Goal: Task Accomplishment & Management: Complete application form

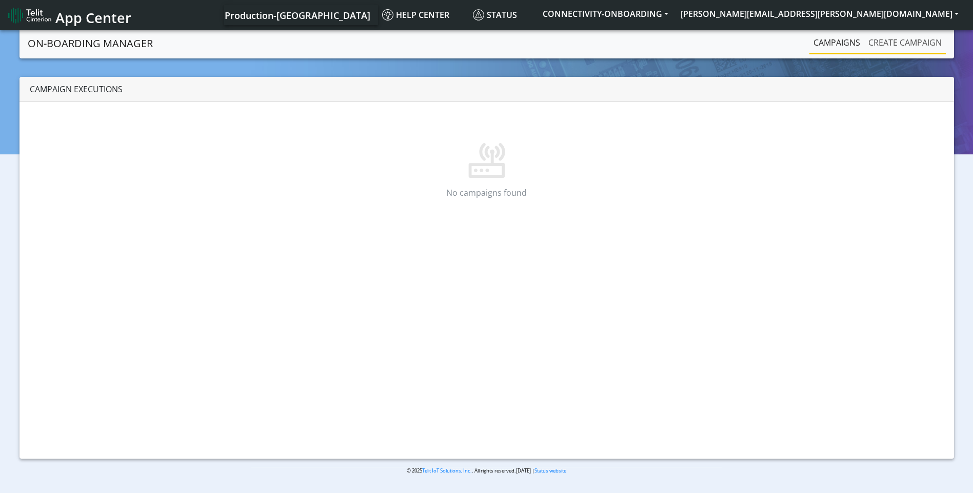
click at [912, 43] on link "Create campaign" at bounding box center [905, 42] width 82 height 21
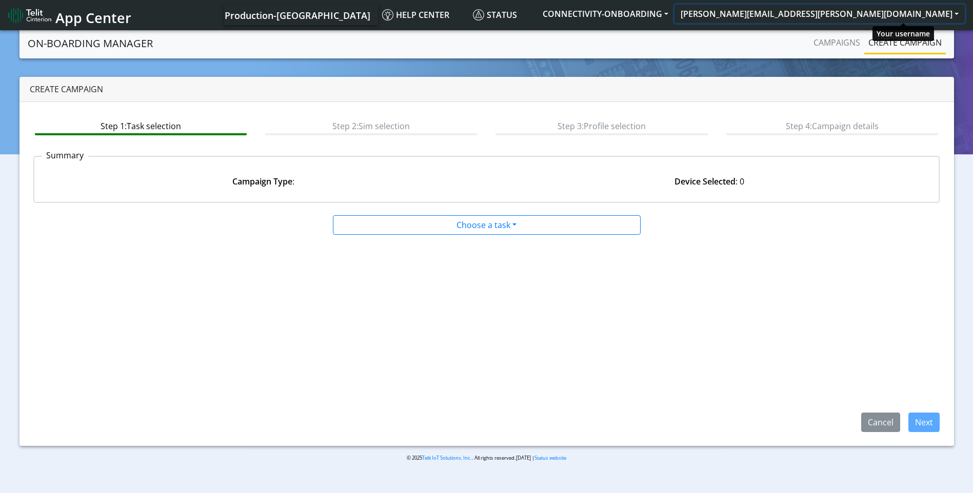
click at [914, 11] on button "[PERSON_NAME][EMAIL_ADDRESS][PERSON_NAME][DOMAIN_NAME]" at bounding box center [819, 14] width 290 height 18
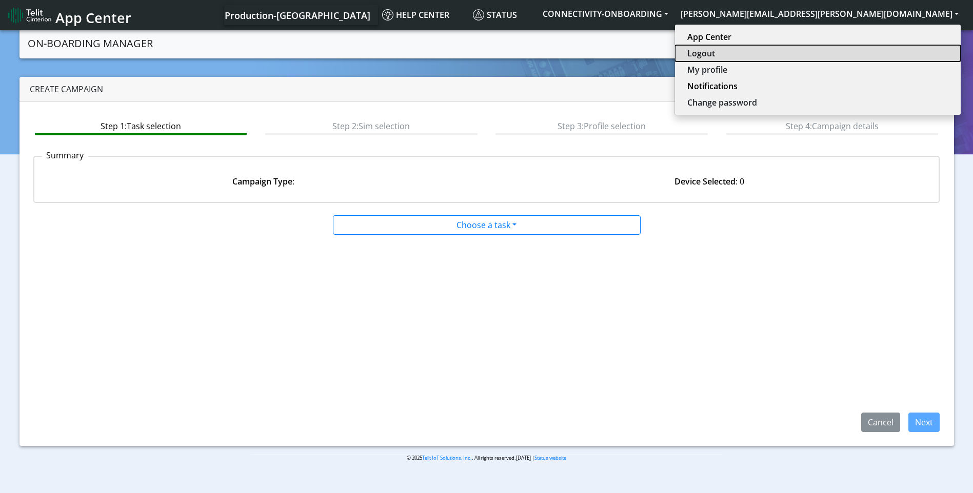
click at [874, 55] on button "Logout" at bounding box center [818, 53] width 286 height 16
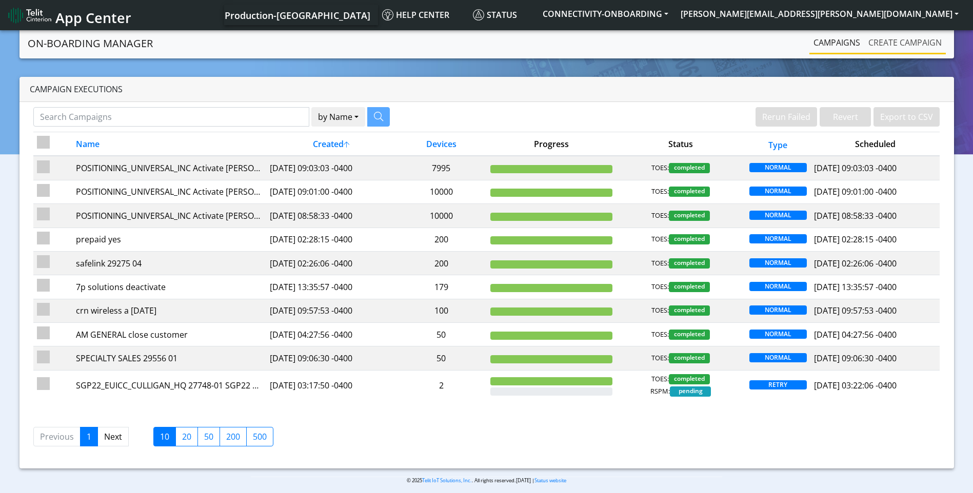
click at [897, 37] on link "Create campaign" at bounding box center [905, 42] width 82 height 21
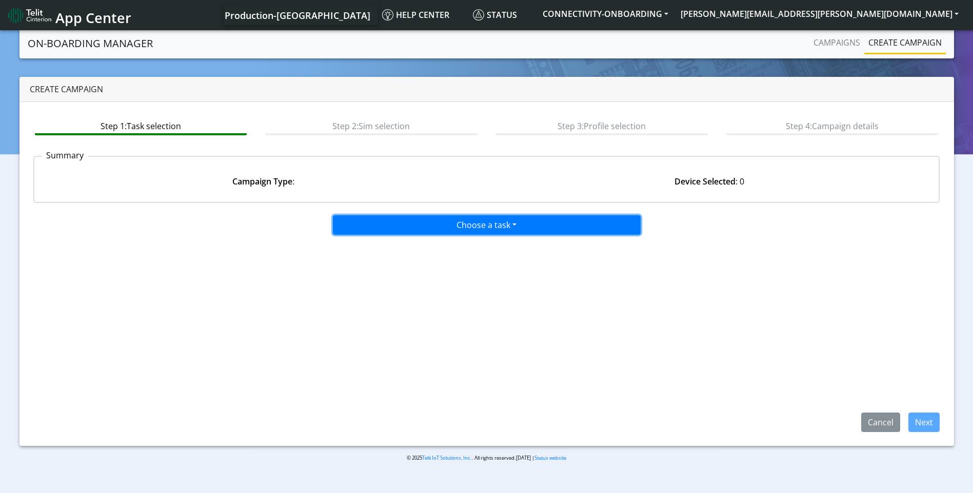
click at [471, 225] on button "Choose a task" at bounding box center [487, 224] width 308 height 19
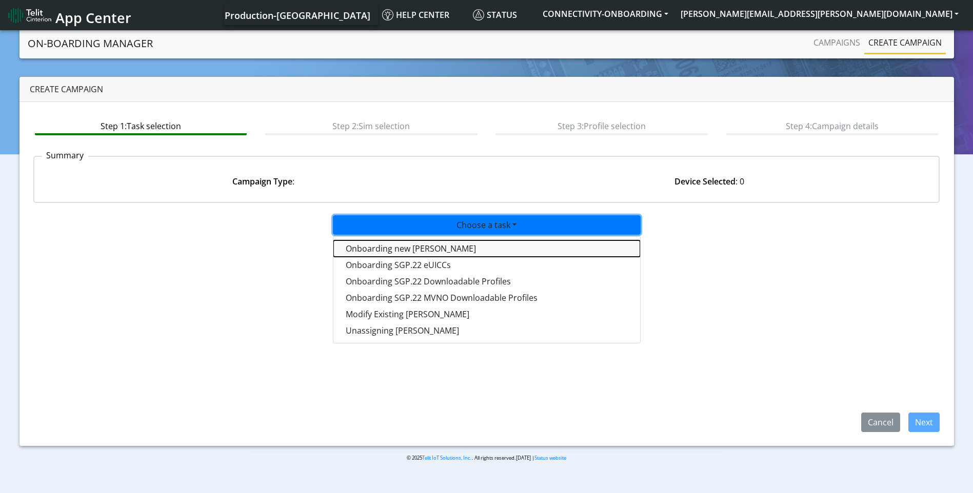
drag, startPoint x: 418, startPoint y: 251, endPoint x: 550, endPoint y: 278, distance: 133.9
click at [421, 253] on tasktoes-dropdown "Onboarding new SIMs" at bounding box center [486, 248] width 307 height 16
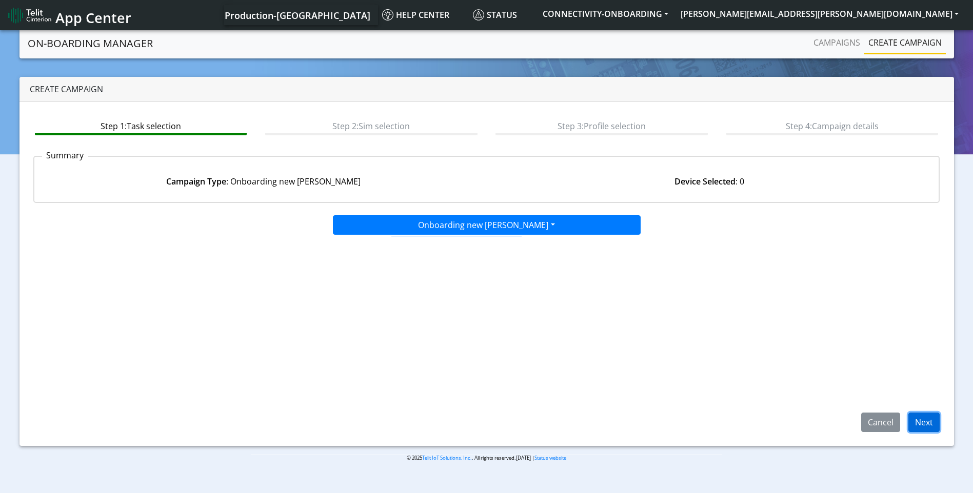
click at [931, 429] on button "Next" at bounding box center [923, 422] width 31 height 19
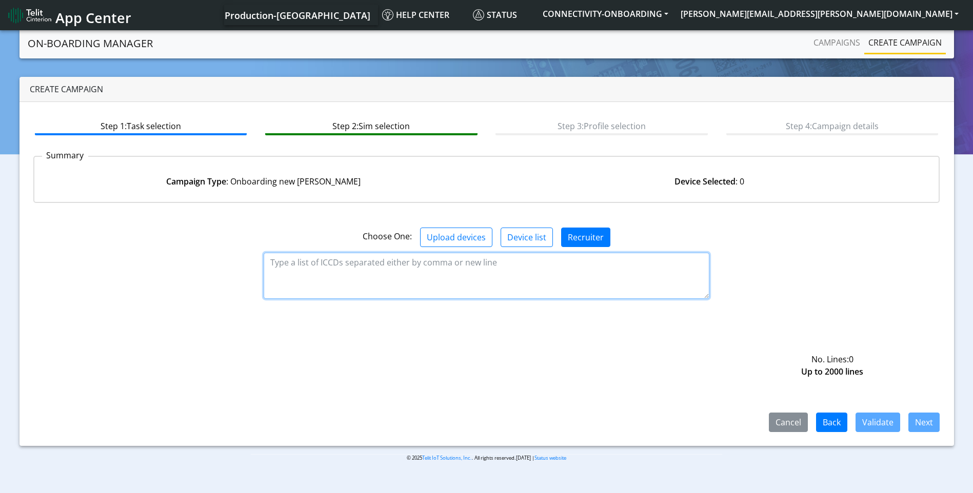
click at [485, 280] on textarea at bounding box center [487, 276] width 446 height 46
paste textarea "89358151000025922975 89358151000025922983 89358151000031765442 8935815100003176…"
type textarea "89358151000025922975 89358151000025922983 89358151000031765442 8935815100003176…"
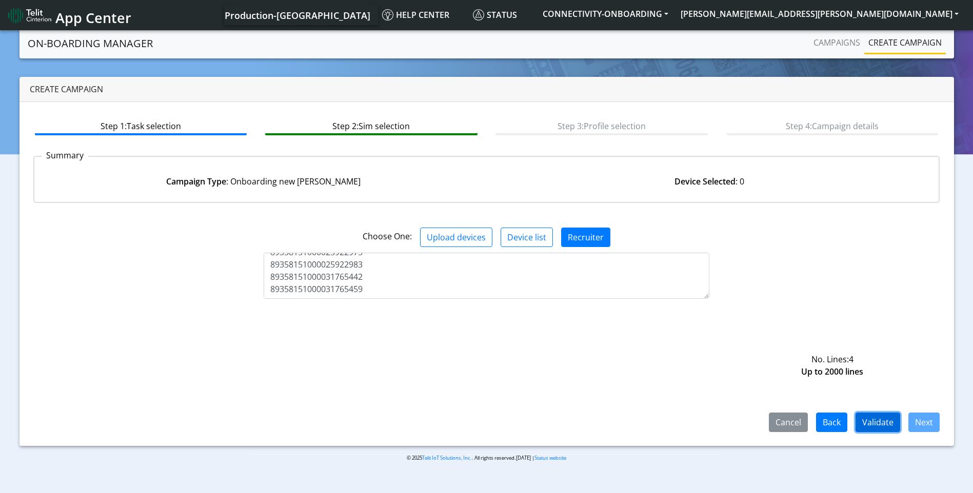
click at [888, 422] on button "Validate" at bounding box center [877, 422] width 45 height 19
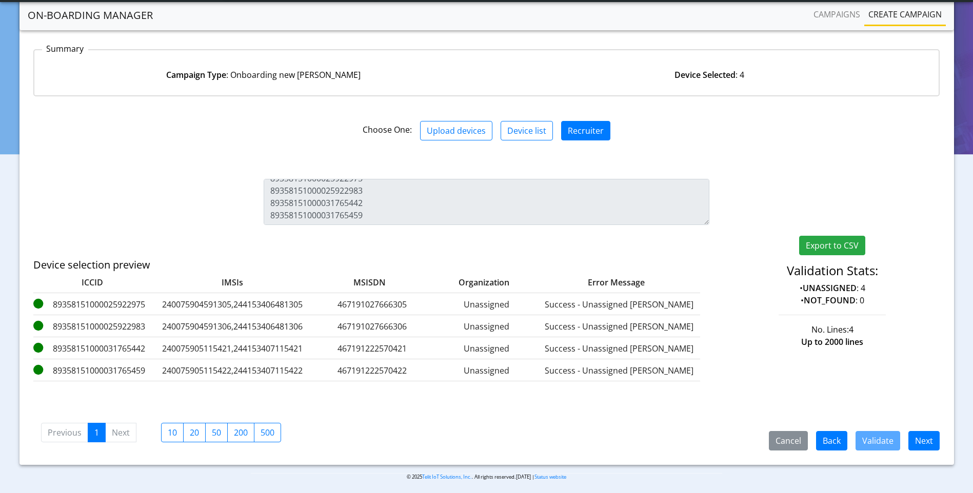
scroll to position [82, 0]
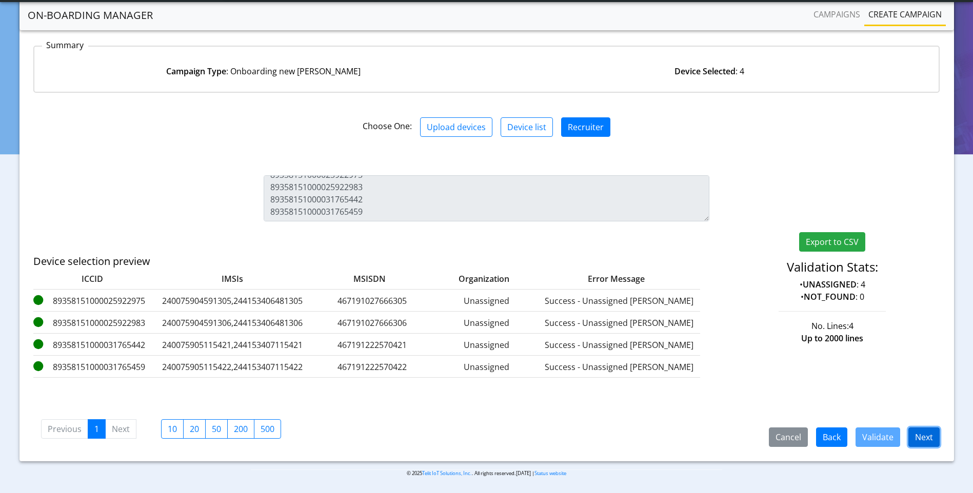
click at [923, 433] on button "Next" at bounding box center [923, 437] width 31 height 19
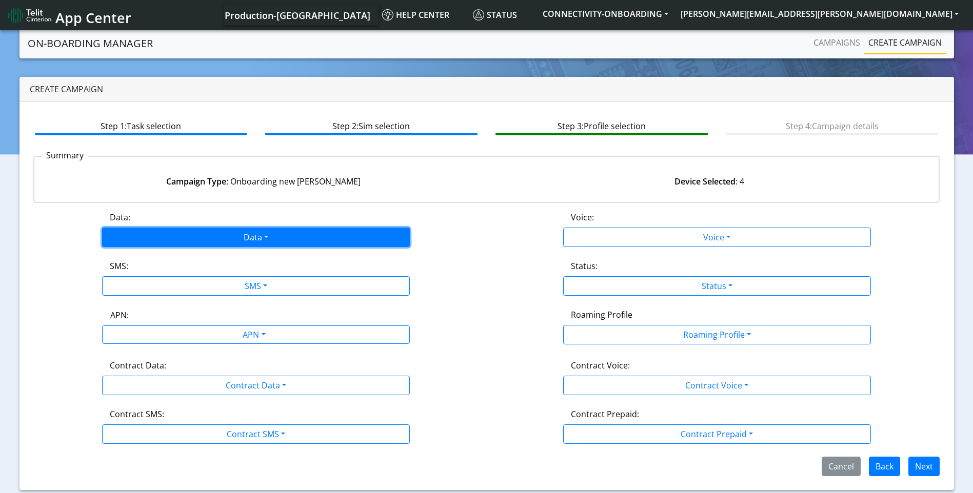
click at [240, 238] on button "Data" at bounding box center [256, 237] width 308 height 19
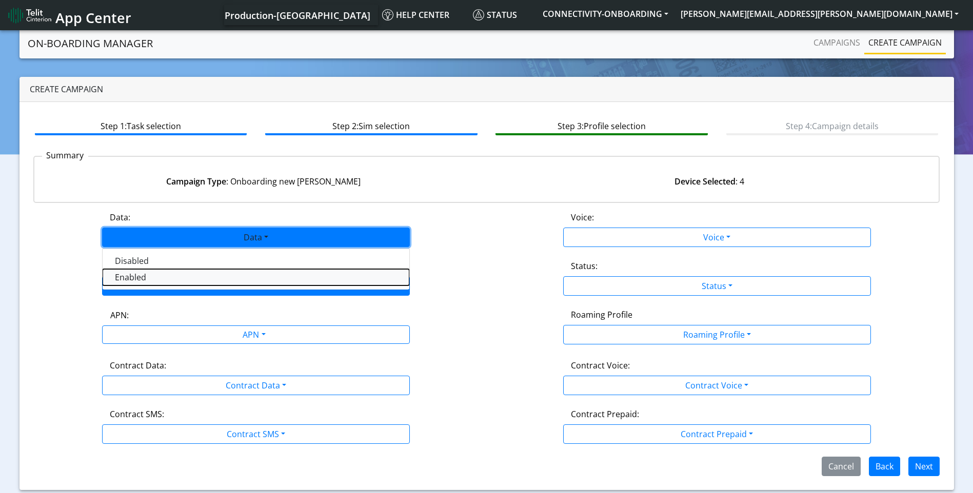
drag, startPoint x: 191, startPoint y: 274, endPoint x: 245, endPoint y: 286, distance: 54.6
click at [191, 275] on button "Enabled" at bounding box center [256, 277] width 307 height 16
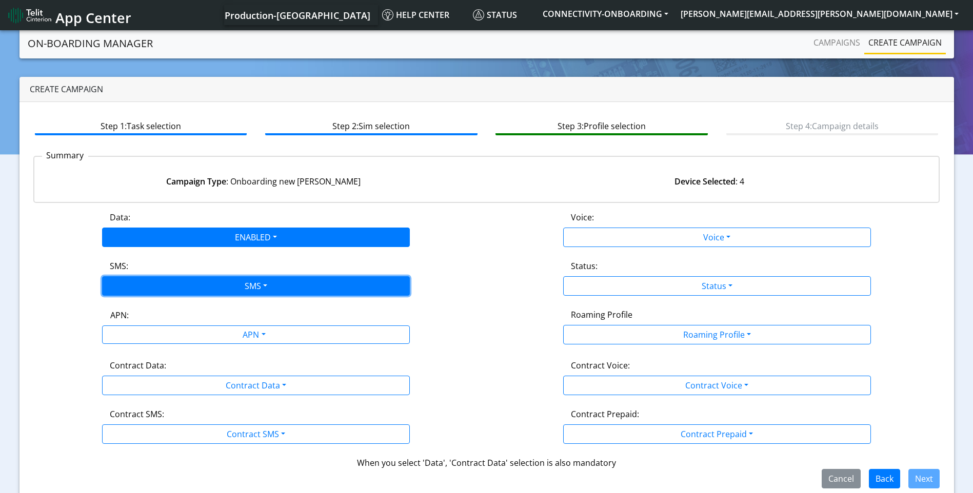
click at [250, 287] on button "SMS" at bounding box center [256, 285] width 308 height 19
click at [176, 368] on div "Disabled MO MT Both" at bounding box center [256, 334] width 308 height 75
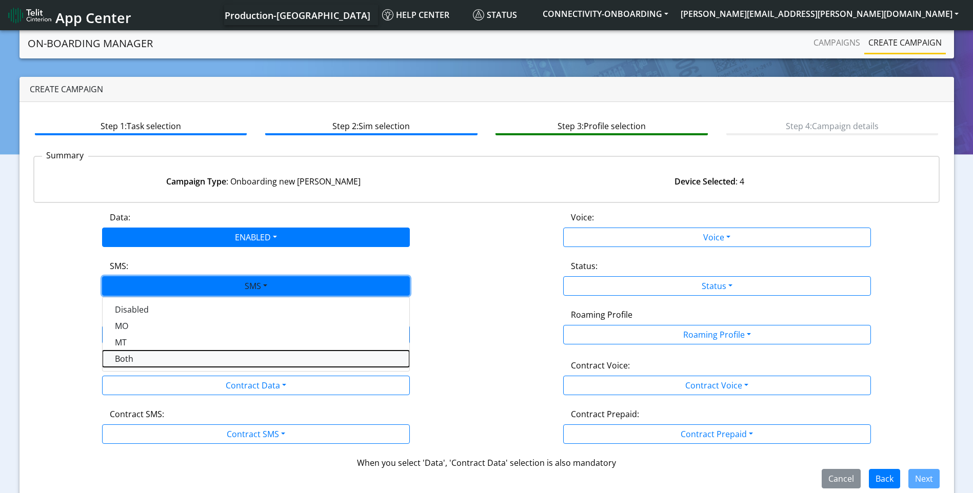
drag, startPoint x: 189, startPoint y: 357, endPoint x: 286, endPoint y: 326, distance: 102.0
click at [190, 355] on button "Both" at bounding box center [256, 359] width 307 height 16
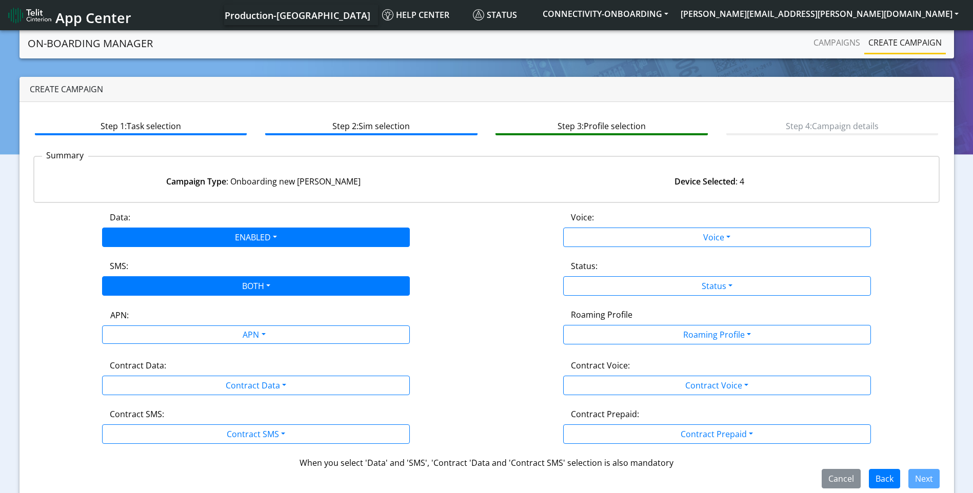
click at [286, 324] on div "APN:" at bounding box center [256, 317] width 307 height 16
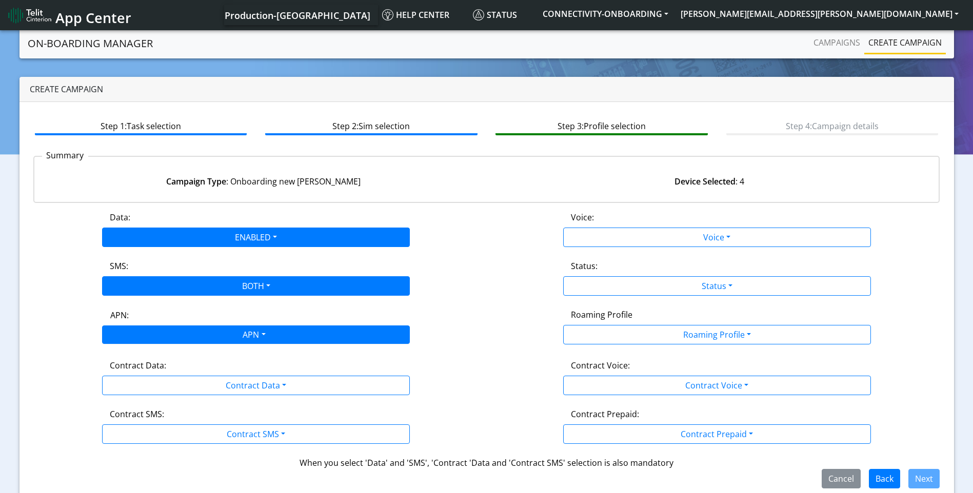
click at [253, 337] on div "APN" at bounding box center [253, 336] width 325 height 20
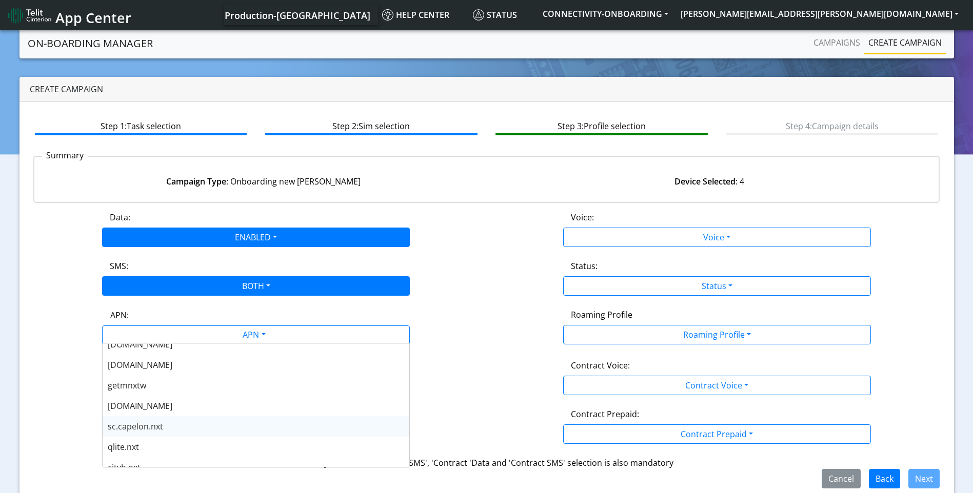
scroll to position [256, 0]
click at [172, 373] on div "nxtesim1.net" at bounding box center [256, 364] width 307 height 21
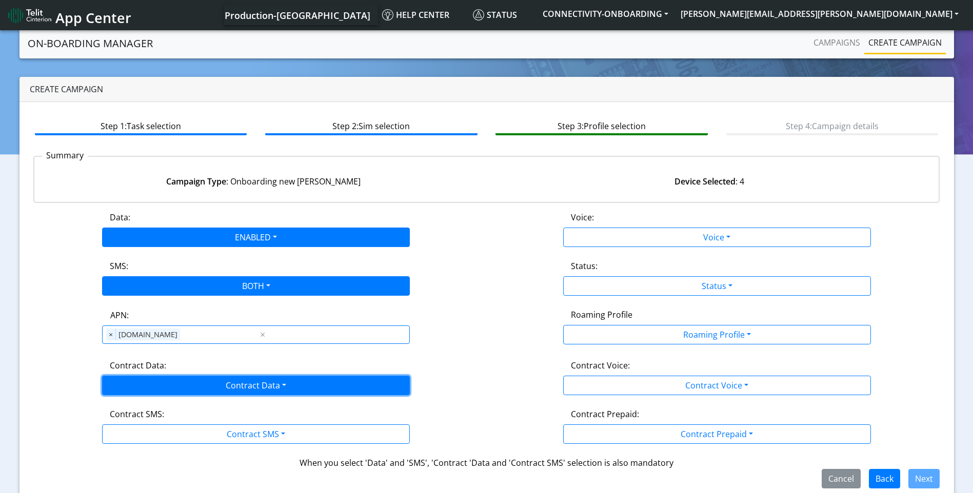
click at [269, 381] on button "Contract Data" at bounding box center [256, 385] width 308 height 19
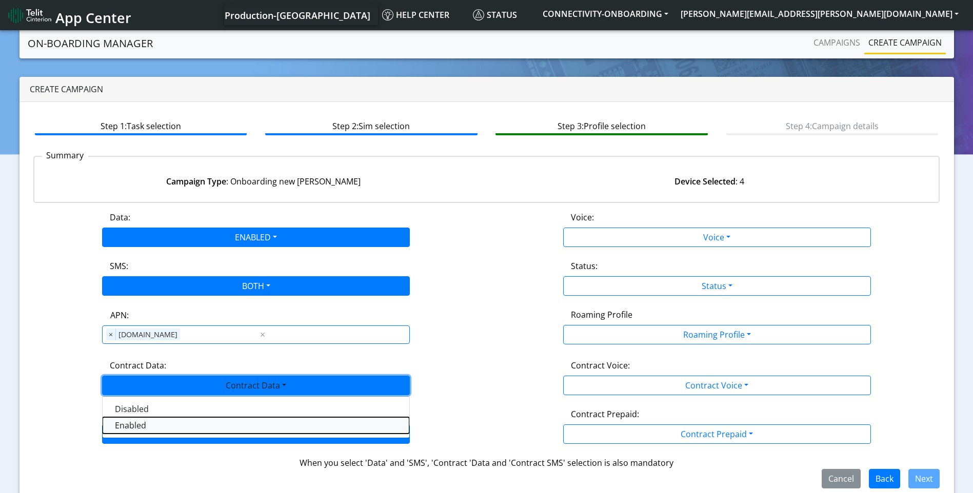
drag, startPoint x: 159, startPoint y: 422, endPoint x: 233, endPoint y: 438, distance: 75.9
click at [159, 422] on Dataenabled-dropdown "Enabled" at bounding box center [256, 425] width 307 height 16
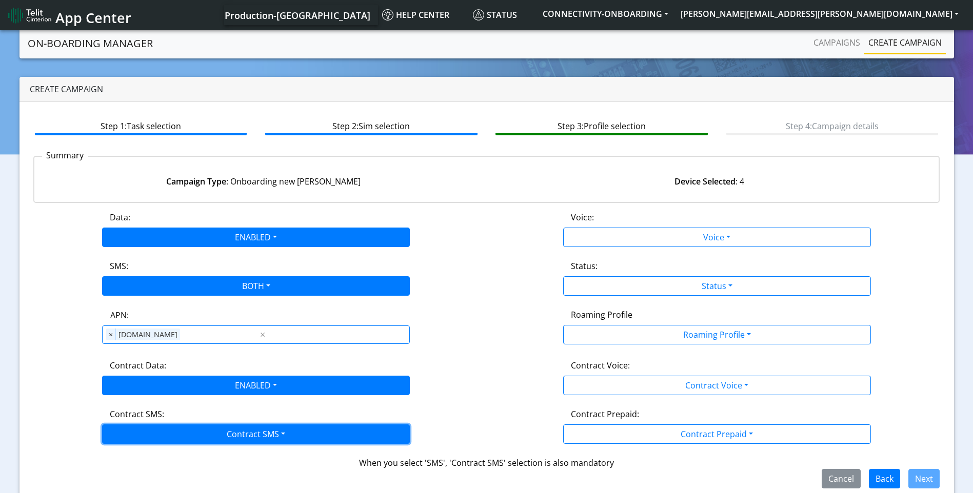
click at [233, 433] on button "Contract SMS" at bounding box center [256, 434] width 308 height 19
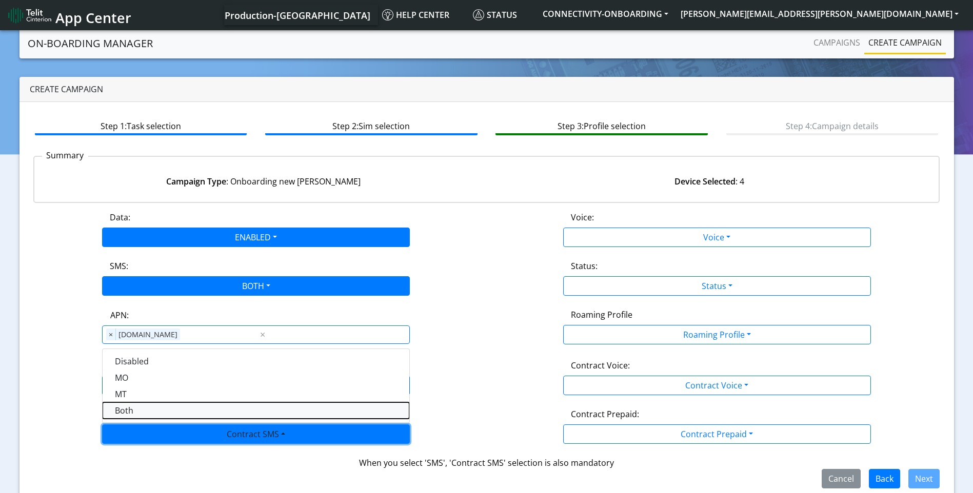
click at [138, 410] on SMSboth-dropdown "Both" at bounding box center [256, 410] width 307 height 16
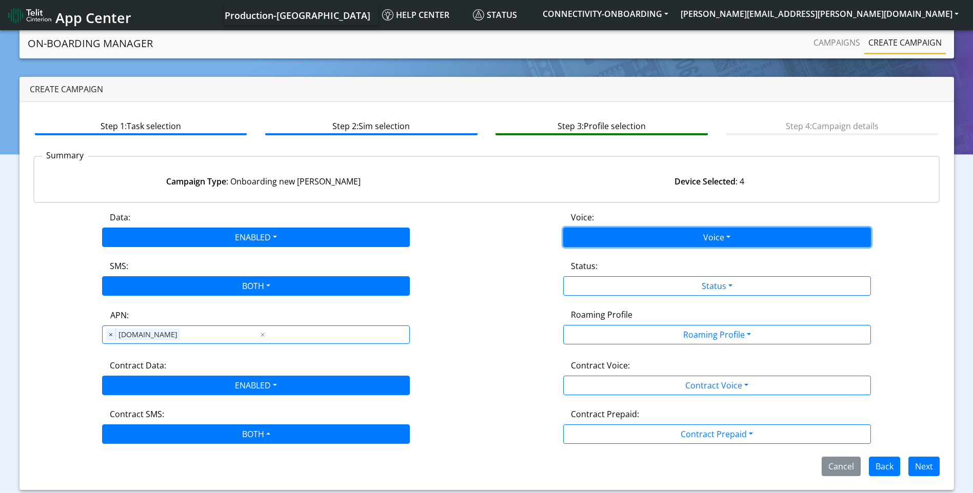
click at [676, 231] on button "Voice" at bounding box center [717, 237] width 308 height 19
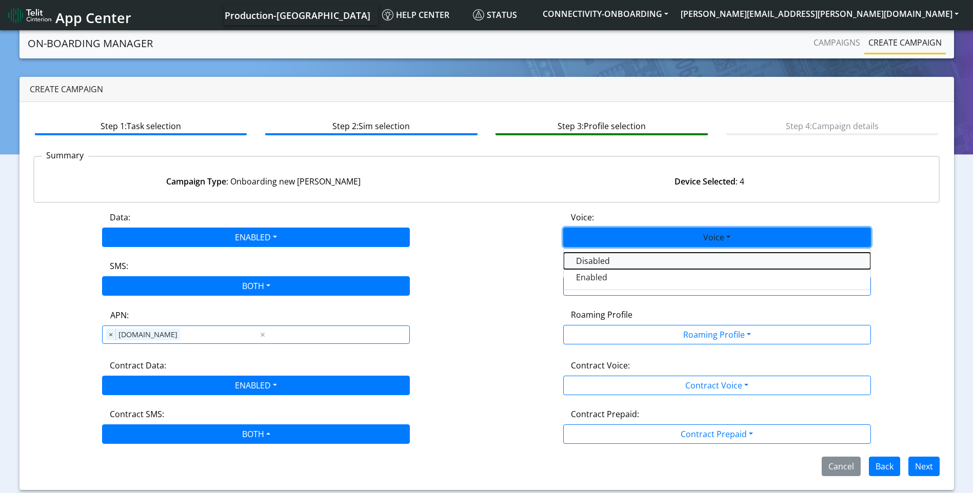
click at [596, 257] on button "Disabled" at bounding box center [716, 261] width 307 height 16
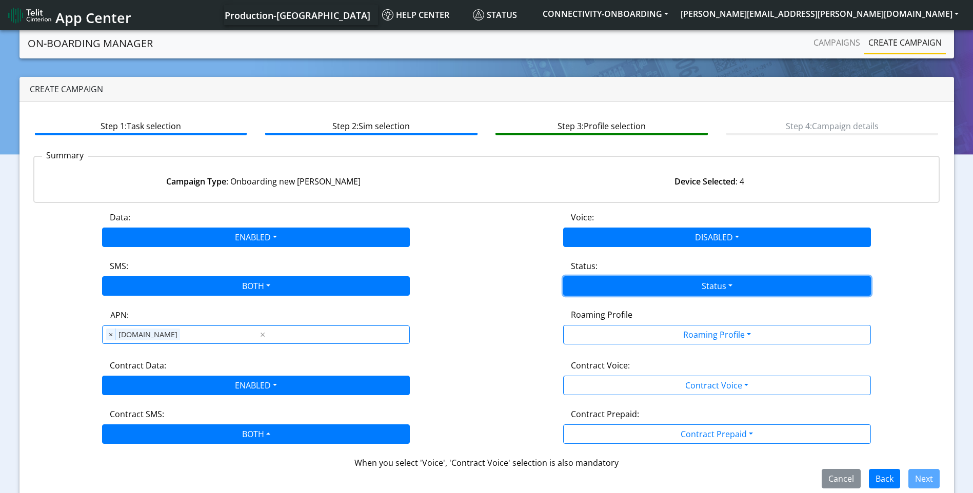
click at [678, 287] on button "Status" at bounding box center [717, 285] width 308 height 19
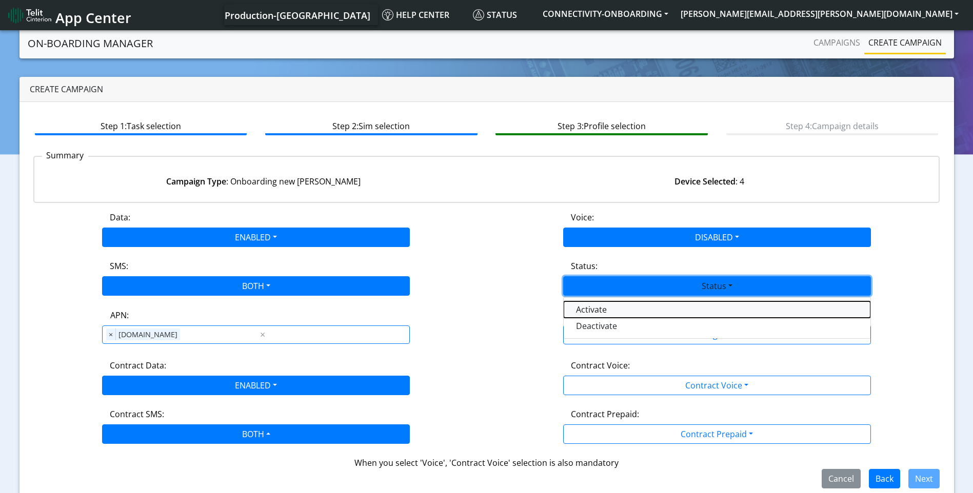
click at [622, 305] on button "Activate" at bounding box center [716, 309] width 307 height 16
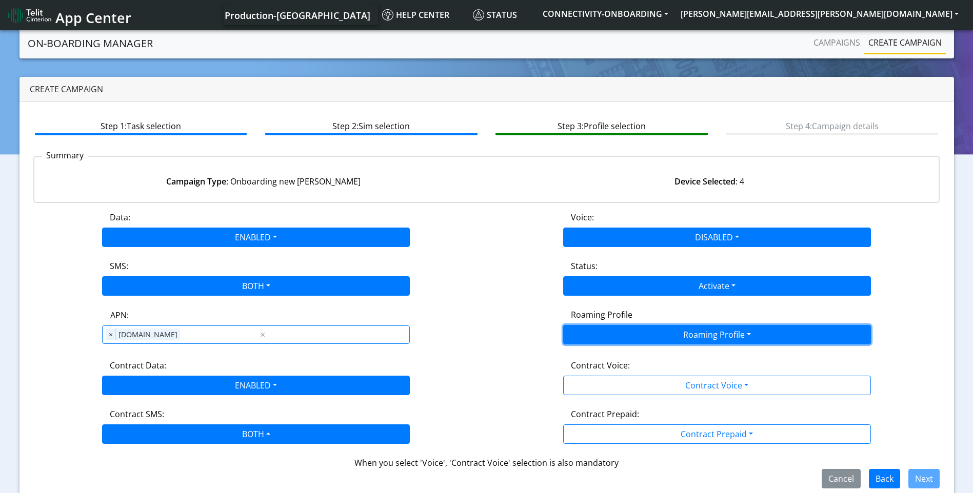
click at [687, 335] on button "Roaming Profile" at bounding box center [717, 334] width 308 height 19
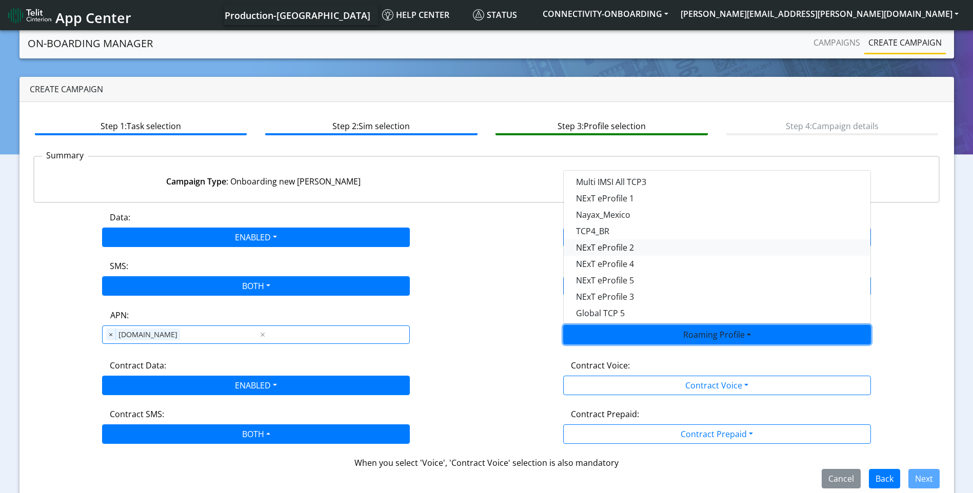
scroll to position [272, 0]
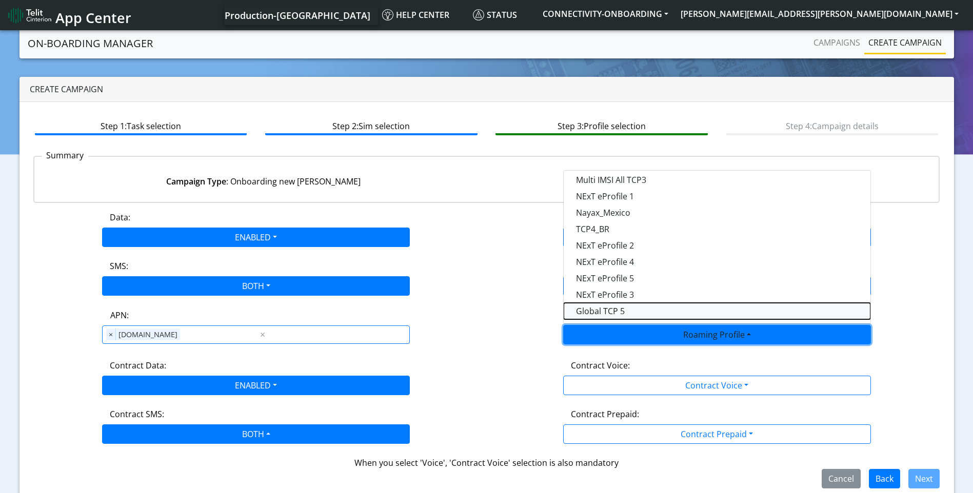
drag, startPoint x: 627, startPoint y: 310, endPoint x: 709, endPoint y: 382, distance: 109.3
click at [627, 310] on Profile-dropdown "Global TCP 5" at bounding box center [716, 311] width 307 height 16
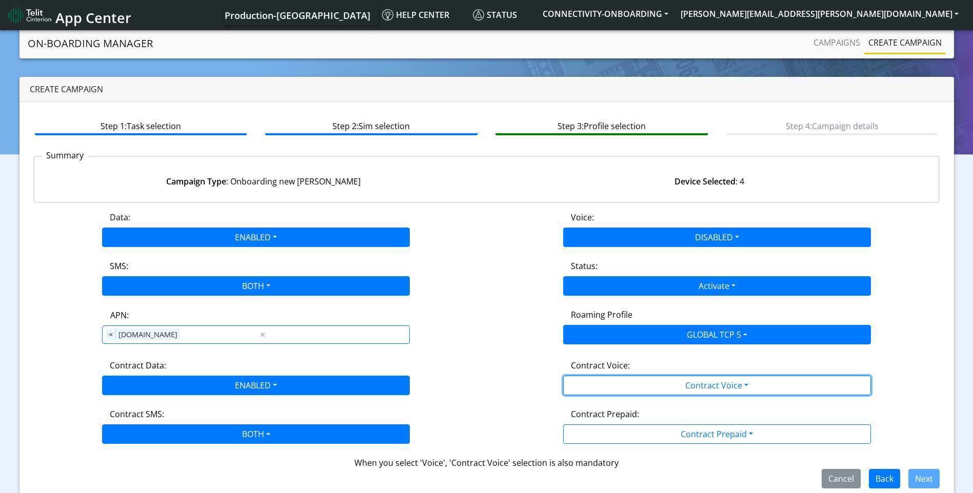
drag, startPoint x: 718, startPoint y: 386, endPoint x: 627, endPoint y: 411, distance: 94.7
click at [717, 386] on button "Contract Voice" at bounding box center [717, 385] width 308 height 19
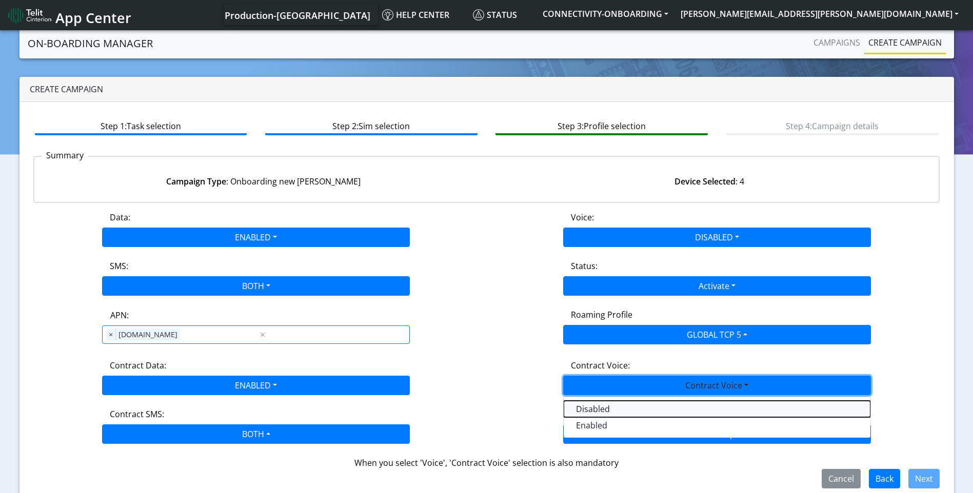
drag, startPoint x: 615, startPoint y: 412, endPoint x: 689, endPoint y: 439, distance: 79.2
click at [616, 412] on Voicedisabled-dropdown "Disabled" at bounding box center [716, 409] width 307 height 16
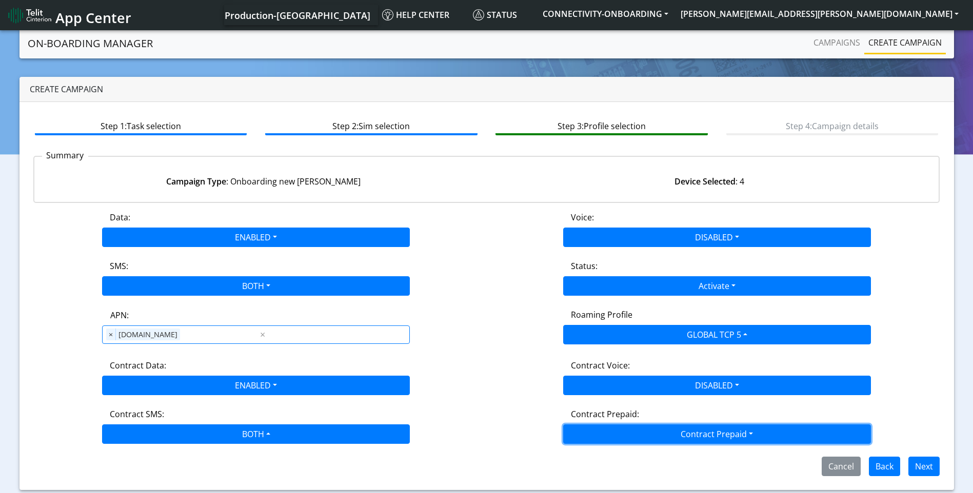
click at [686, 434] on button "Contract Prepaid" at bounding box center [717, 434] width 308 height 19
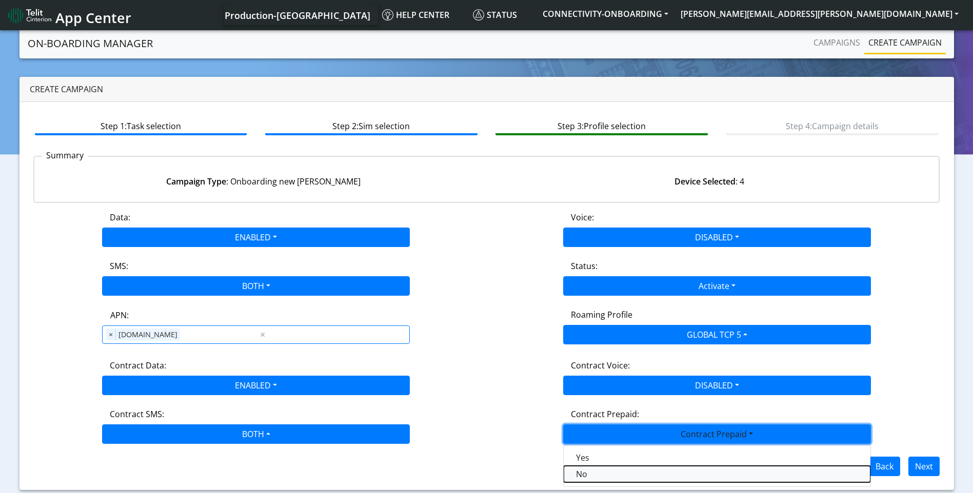
drag, startPoint x: 597, startPoint y: 474, endPoint x: 743, endPoint y: 472, distance: 146.1
click at [598, 474] on Prepaidnotprepaid-dropdown "No" at bounding box center [716, 474] width 307 height 16
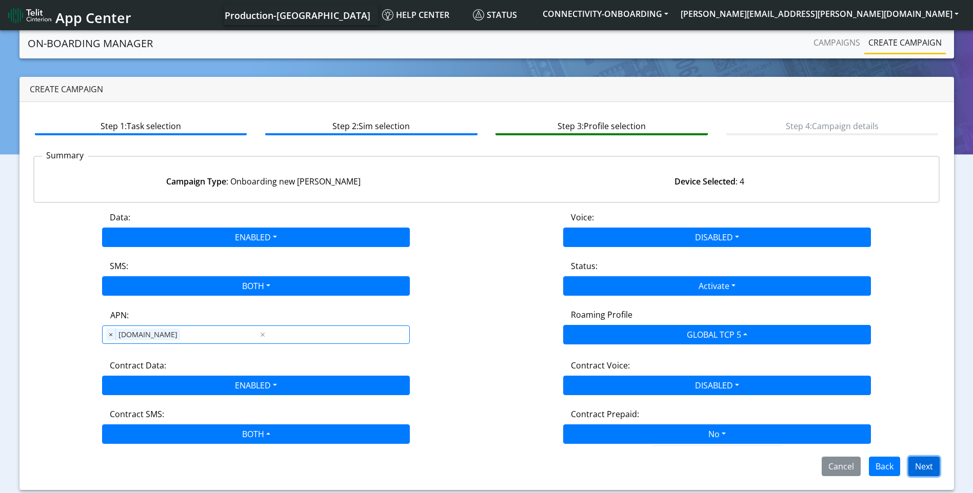
click at [926, 468] on button "Next" at bounding box center [923, 466] width 31 height 19
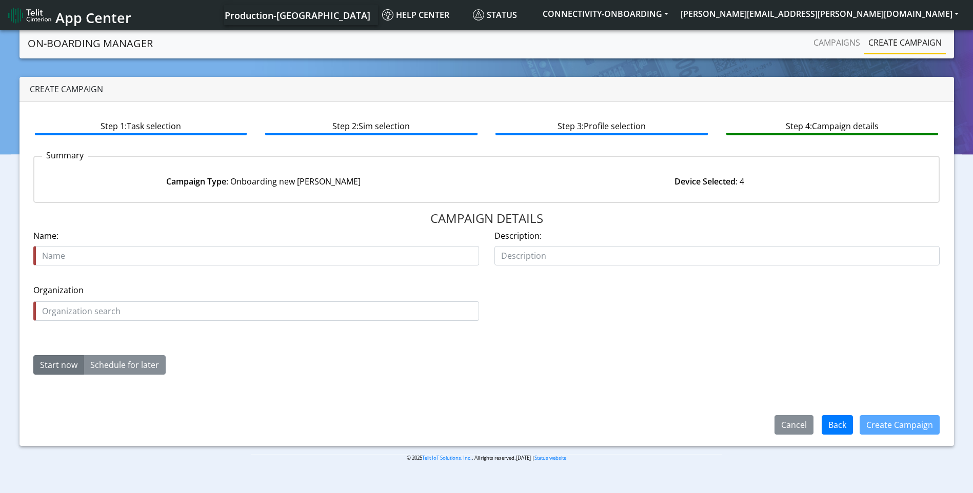
click at [363, 256] on input "text" at bounding box center [256, 255] width 446 height 19
type input "MOBIPAX TCp5 starter"
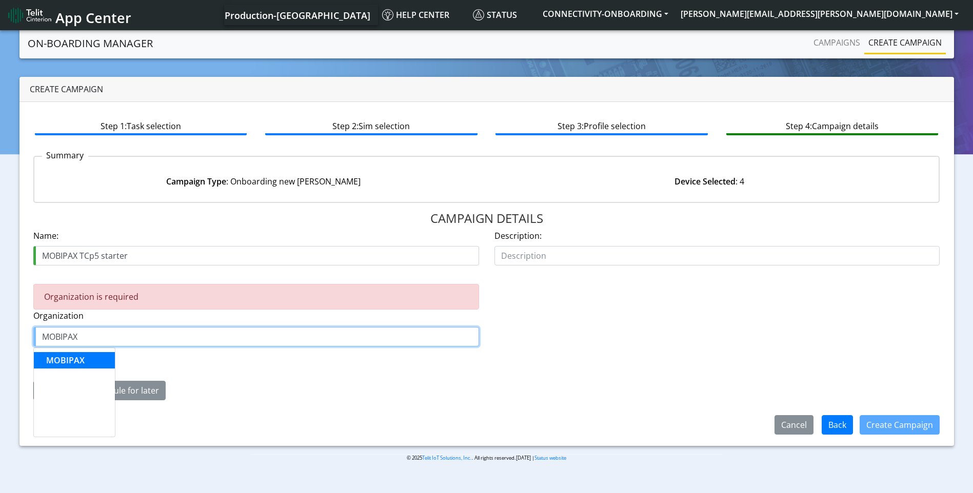
click at [95, 358] on button "MOBIPAX" at bounding box center [74, 360] width 81 height 16
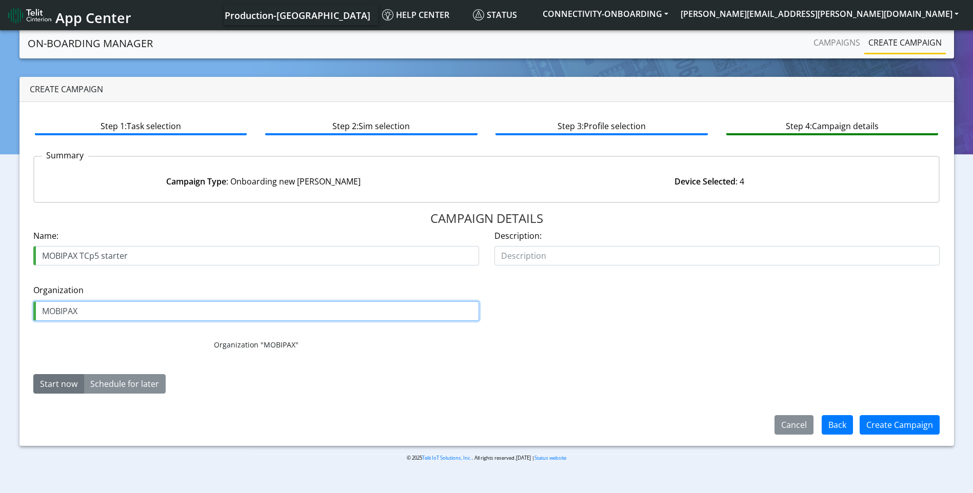
type input "MOBIPAX"
drag, startPoint x: 69, startPoint y: 381, endPoint x: 517, endPoint y: 379, distance: 448.6
click at [69, 381] on button "Start now" at bounding box center [58, 383] width 51 height 19
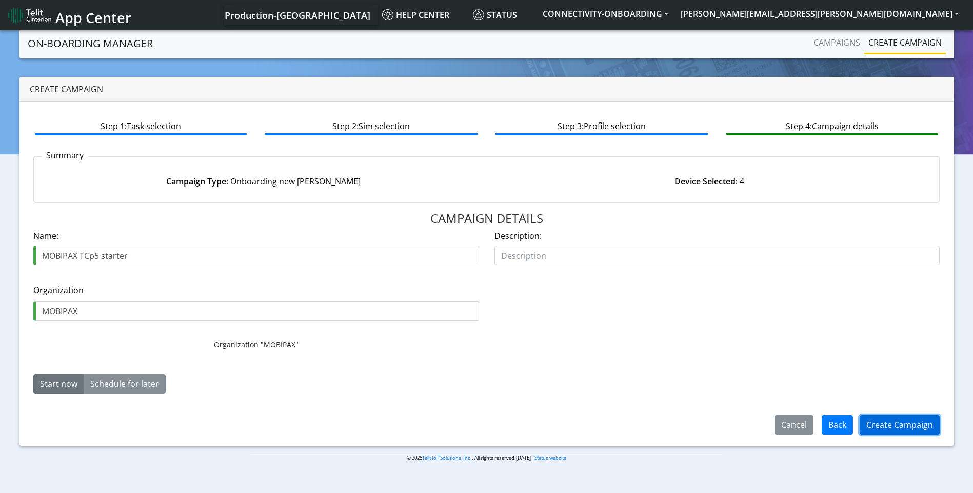
click at [885, 428] on button "Create Campaign" at bounding box center [899, 424] width 80 height 19
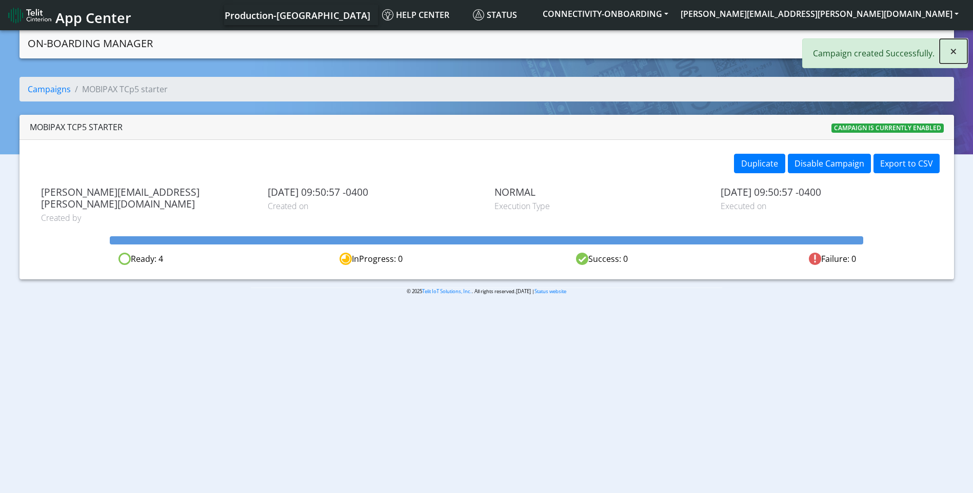
click at [953, 47] on span "×" at bounding box center [953, 51] width 7 height 17
click at [900, 44] on link "Create campaign" at bounding box center [905, 42] width 82 height 21
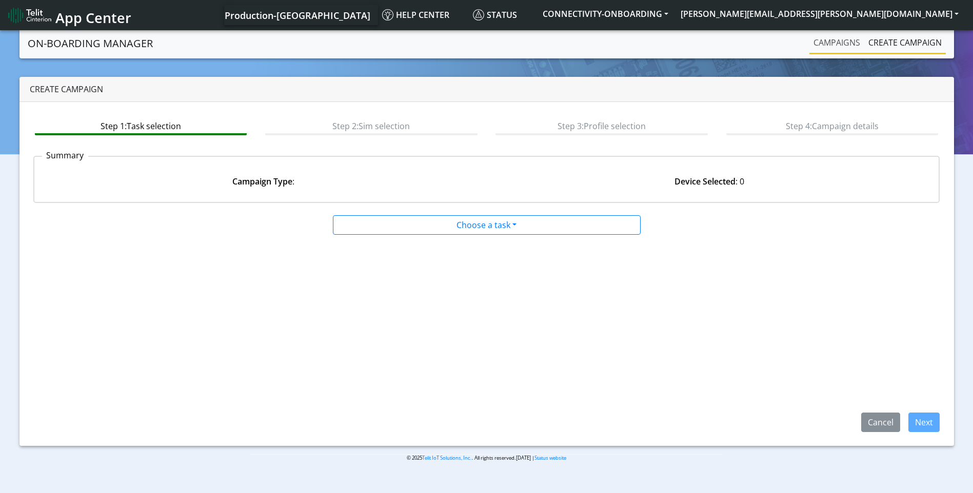
click at [829, 37] on link "Campaigns" at bounding box center [836, 42] width 55 height 21
